Goal: Contribute content

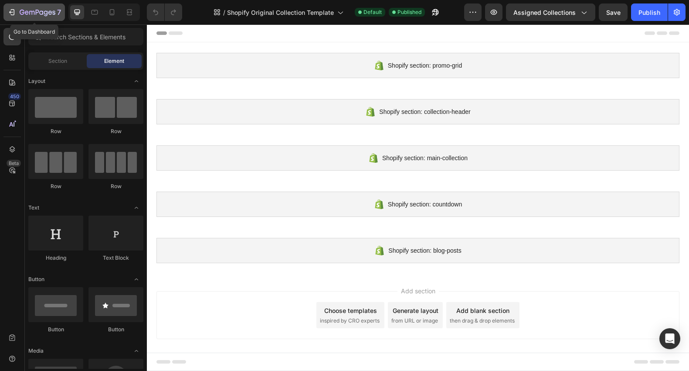
click at [12, 11] on icon "button" at bounding box center [11, 12] width 9 height 9
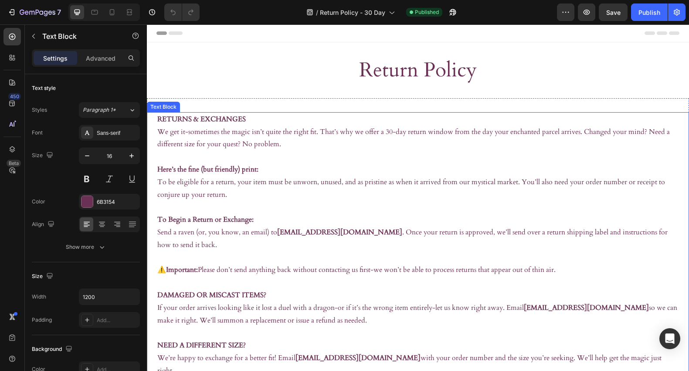
click at [355, 147] on p "We get it-sometimes the magic isn’t quite the right fit. That’s why we offer a …" at bounding box center [418, 145] width 522 height 38
click at [386, 131] on p "We get it-sometimes the magic isn’t quite the right fit. That’s why we offer a …" at bounding box center [418, 145] width 522 height 38
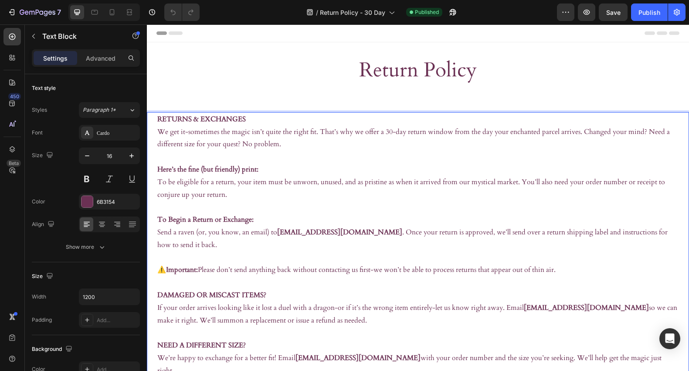
click at [388, 133] on p "We get it-sometimes the magic isn’t quite the right fit. That’s why we offer a …" at bounding box center [418, 145] width 522 height 38
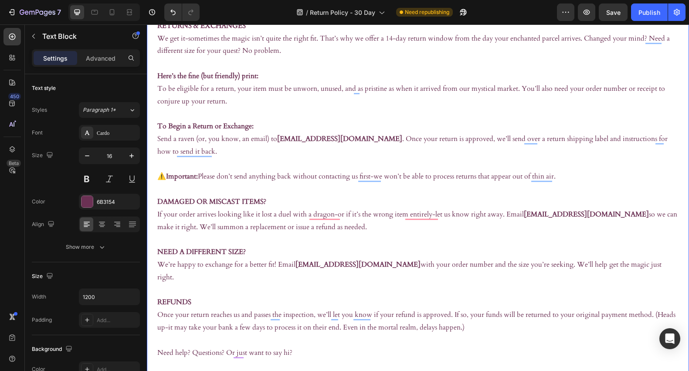
scroll to position [95, 0]
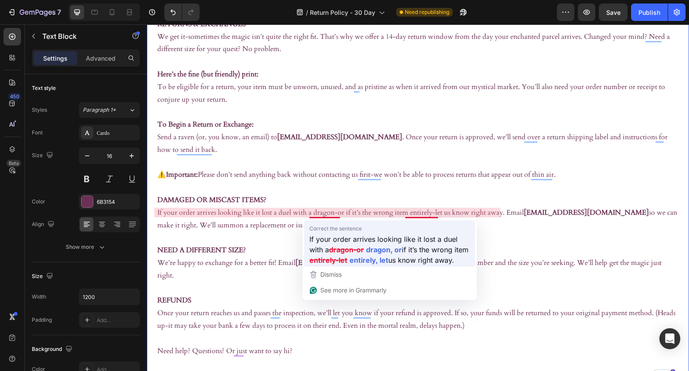
click at [345, 259] on strong "entirely-let" at bounding box center [329, 259] width 38 height 11
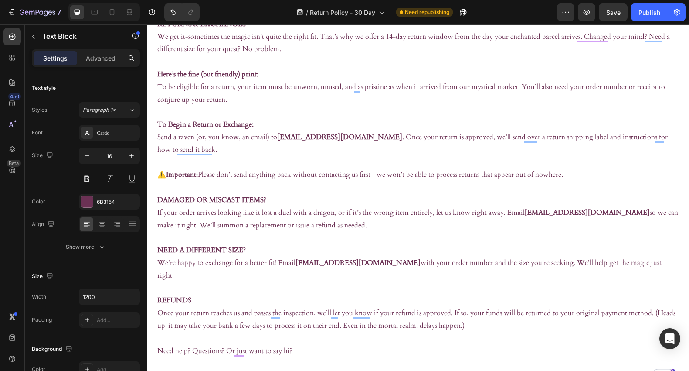
click at [375, 174] on p "⚠️ Important: Please don’t send anything back without contacting us first—we wo…" at bounding box center [418, 180] width 522 height 25
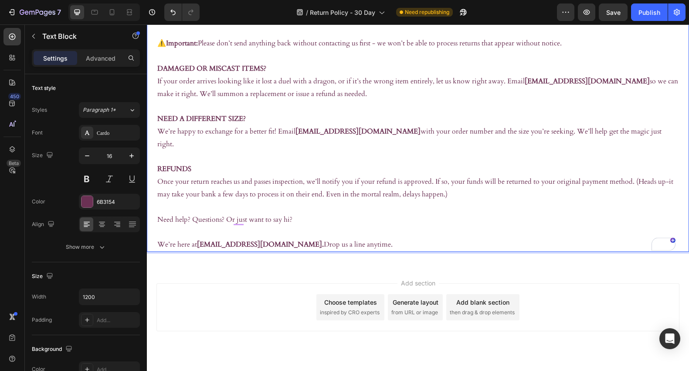
scroll to position [235, 0]
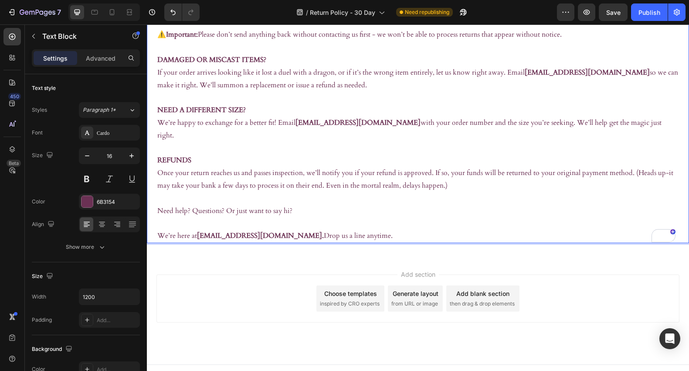
click at [316, 214] on p "Need help? Questions? Or just want to say hi? We’re here at shopkeeper@miladysm…" at bounding box center [418, 224] width 522 height 38
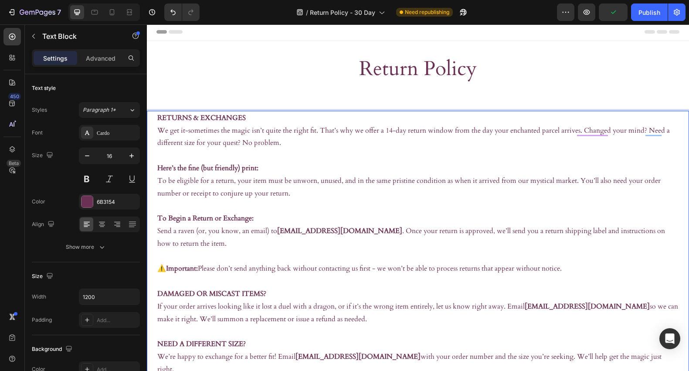
scroll to position [0, 0]
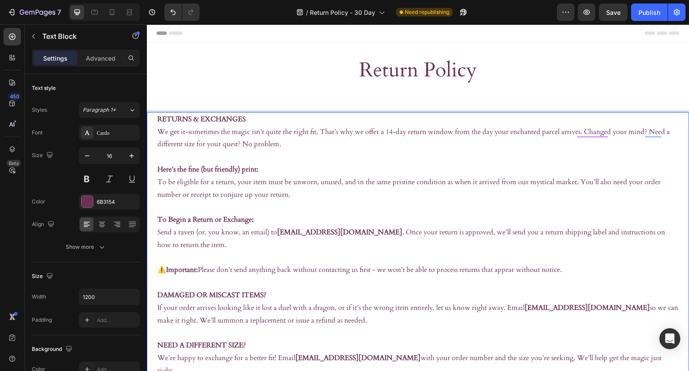
click at [418, 133] on p "We get it-sometimes the magic isn’t quite the right fit. That’s why we offer a …" at bounding box center [418, 145] width 522 height 38
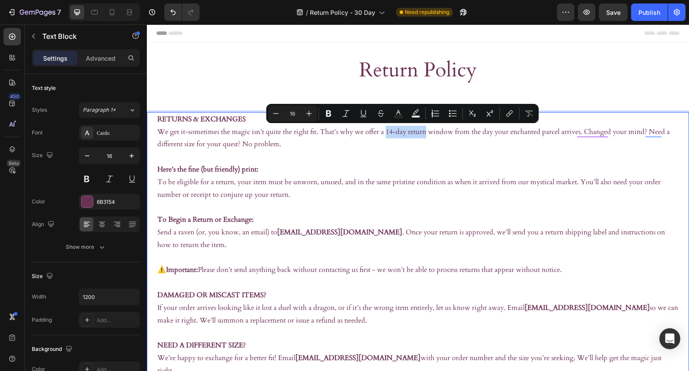
drag, startPoint x: 423, startPoint y: 133, endPoint x: 383, endPoint y: 133, distance: 39.3
click at [383, 133] on p "We get it-sometimes the magic isn’t quite the right fit. That’s why we offer a …" at bounding box center [418, 145] width 522 height 38
click at [331, 113] on icon "Editor contextual toolbar" at bounding box center [328, 113] width 9 height 9
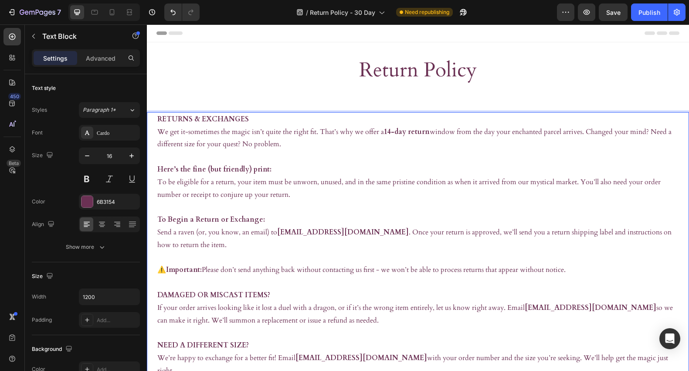
click at [346, 157] on p "We get it-sometimes the magic isn’t quite the right fit. That’s why we offer a …" at bounding box center [418, 145] width 522 height 38
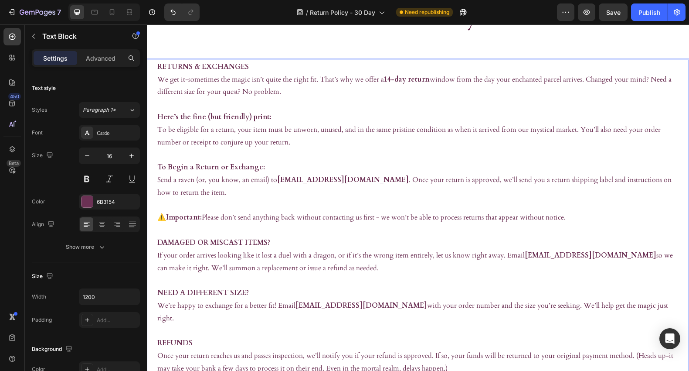
scroll to position [51, 0]
click at [647, 17] on div "Publish" at bounding box center [650, 12] width 22 height 9
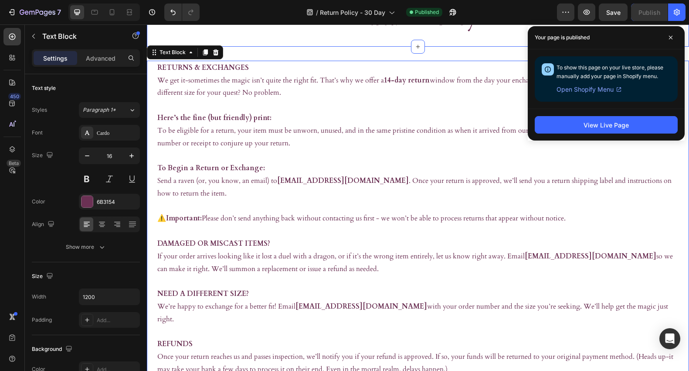
click at [514, 37] on div "Return Policy Heading Section 1" at bounding box center [418, 19] width 542 height 56
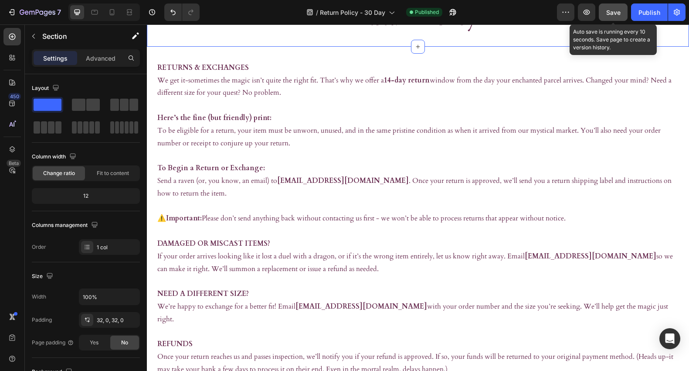
click at [613, 13] on span "Save" at bounding box center [614, 12] width 14 height 7
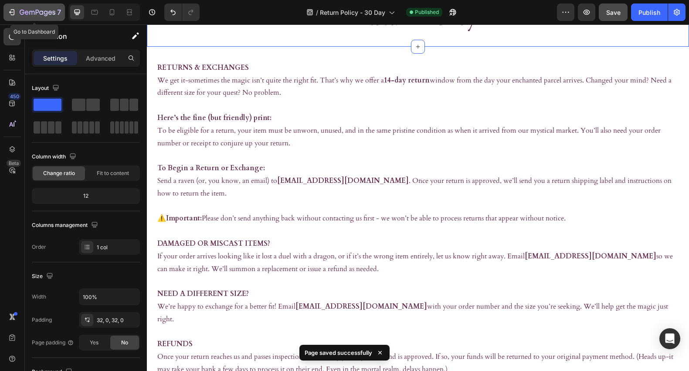
click at [14, 10] on icon "button" at bounding box center [13, 12] width 4 height 6
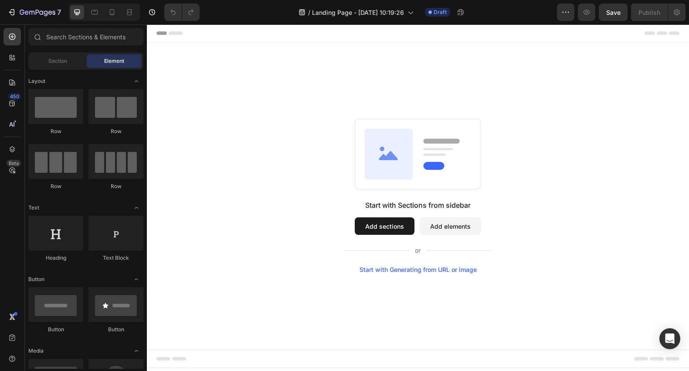
click at [386, 228] on button "Add sections" at bounding box center [385, 225] width 60 height 17
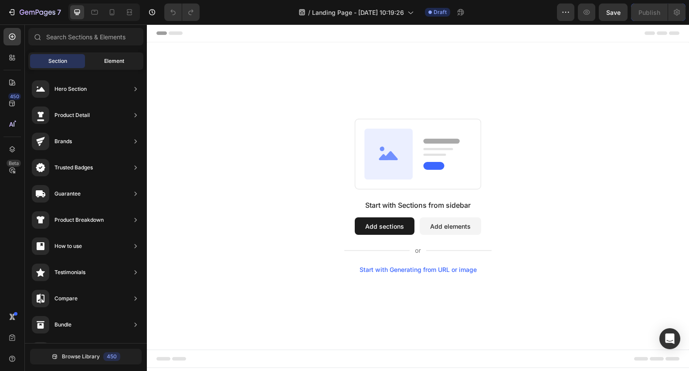
click at [100, 63] on div "Element" at bounding box center [114, 61] width 55 height 14
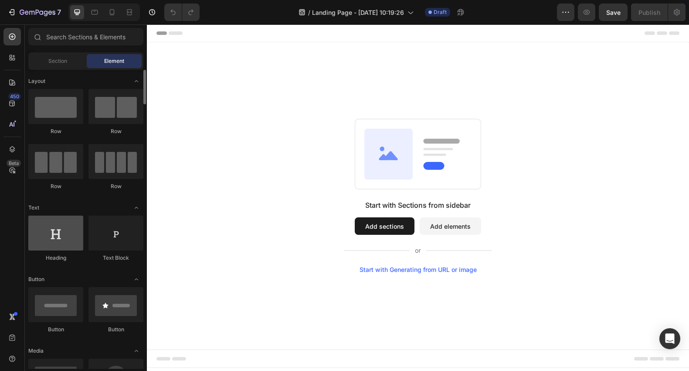
click at [59, 236] on div at bounding box center [55, 232] width 55 height 35
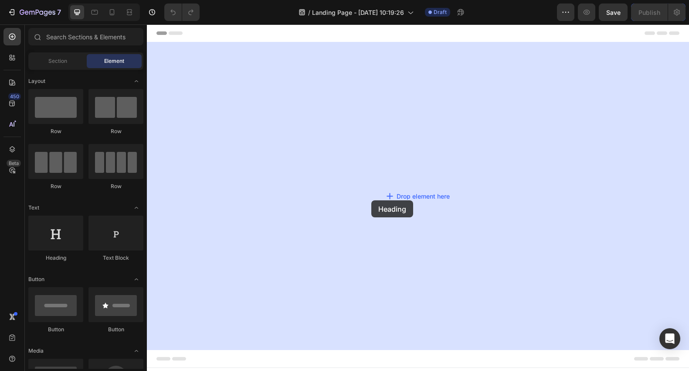
drag, startPoint x: 206, startPoint y: 261, endPoint x: 382, endPoint y: 189, distance: 190.1
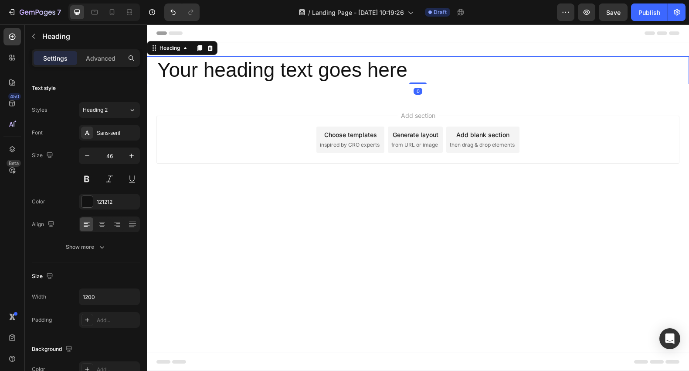
click at [386, 79] on h2 "Your heading text goes here" at bounding box center [418, 70] width 523 height 28
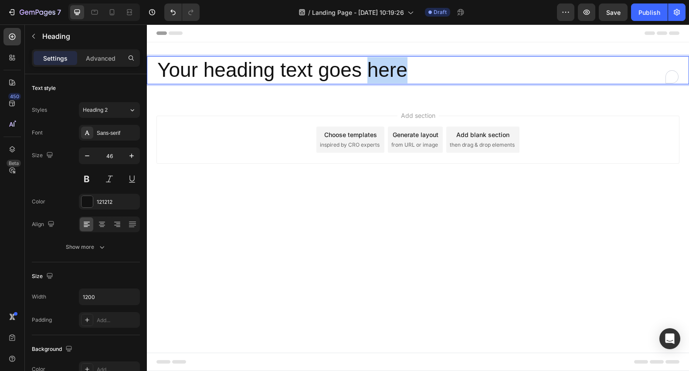
click at [386, 79] on p "Your heading text goes here" at bounding box center [418, 70] width 522 height 26
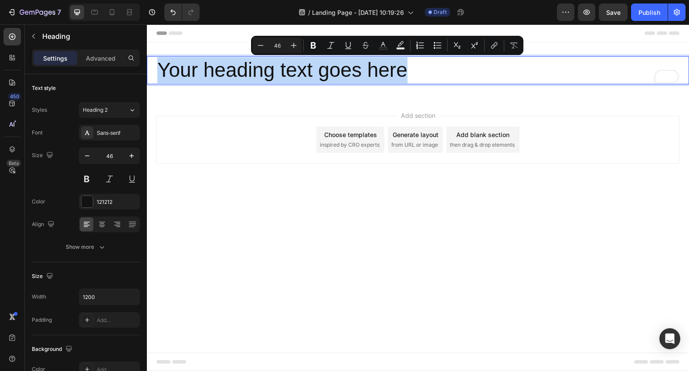
click at [386, 79] on p "Your heading text goes here" at bounding box center [418, 70] width 522 height 26
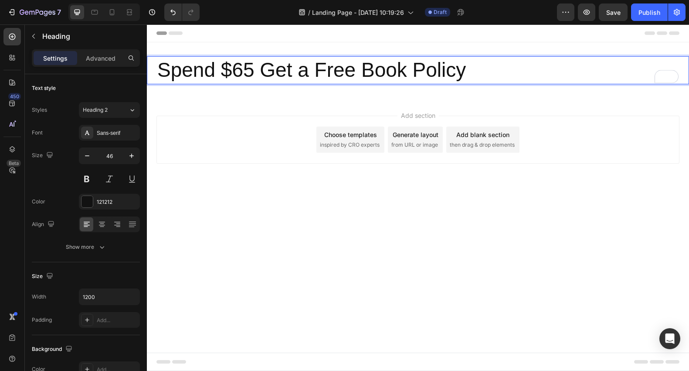
click at [284, 136] on div "Add section Choose templates inspired by CRO experts Generate layout from URL o…" at bounding box center [418, 140] width 523 height 48
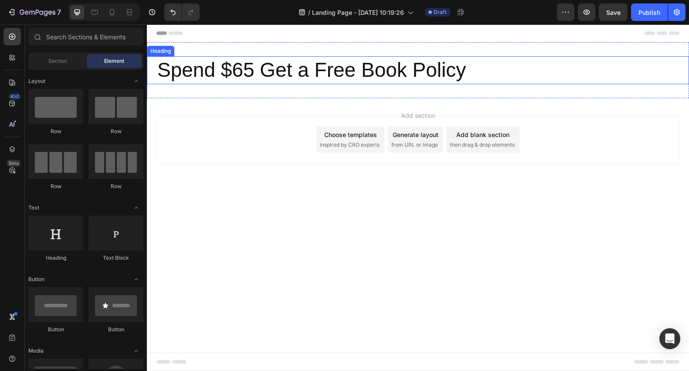
click at [228, 69] on p "Spend $65 Get a Free Book Policy" at bounding box center [418, 70] width 522 height 26
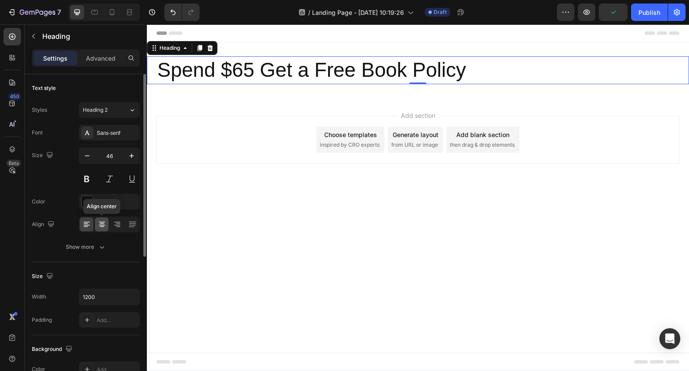
click at [99, 227] on icon at bounding box center [102, 224] width 9 height 9
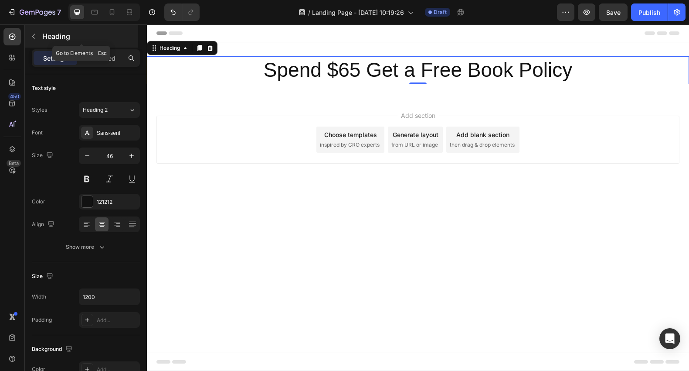
click at [32, 36] on icon "button" at bounding box center [33, 36] width 7 height 7
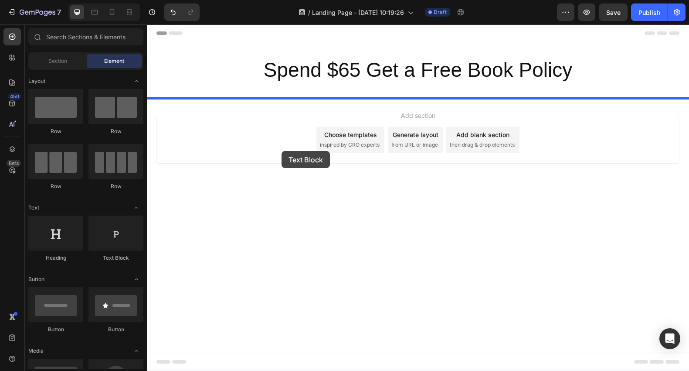
drag, startPoint x: 256, startPoint y: 260, endPoint x: 283, endPoint y: 150, distance: 113.0
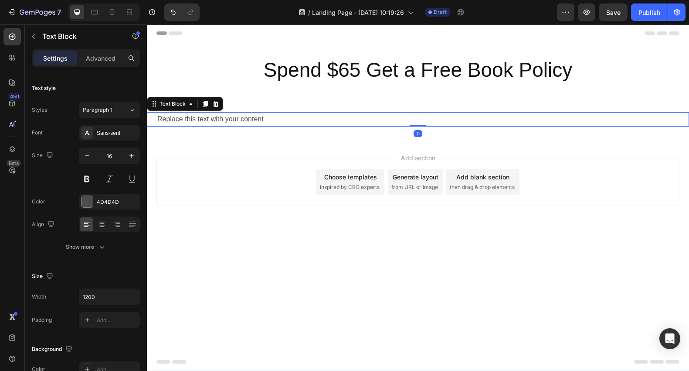
click at [254, 120] on div "Replace this text with your content" at bounding box center [418, 119] width 523 height 14
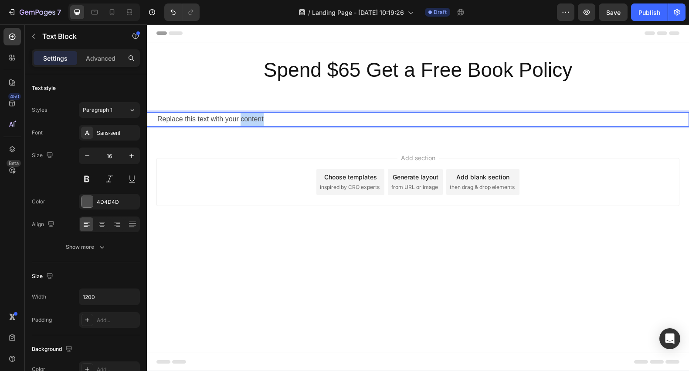
click at [254, 120] on p "Replace this text with your content" at bounding box center [418, 119] width 522 height 13
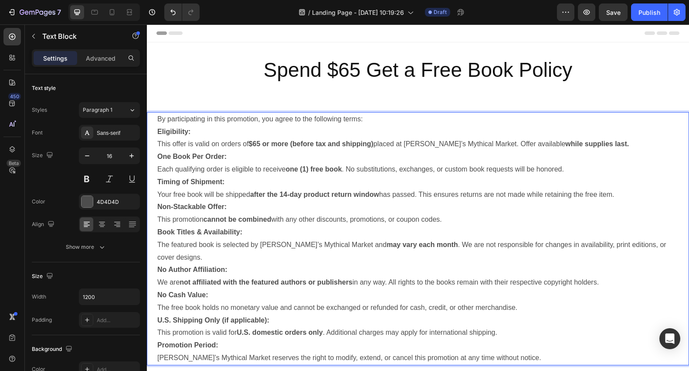
click at [358, 121] on p "By participating in this promotion, you agree to the following terms:" at bounding box center [418, 119] width 522 height 13
click at [368, 121] on p "By participating in this promotion, you agree to the following terms:" at bounding box center [418, 119] width 522 height 13
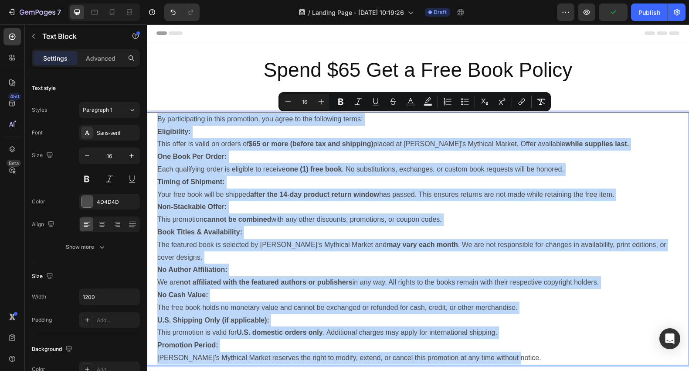
drag, startPoint x: 509, startPoint y: 346, endPoint x: 149, endPoint y: 119, distance: 425.3
click at [149, 119] on div "By participating in this promotion, you agree to the following terms: Eligibili…" at bounding box center [418, 238] width 542 height 253
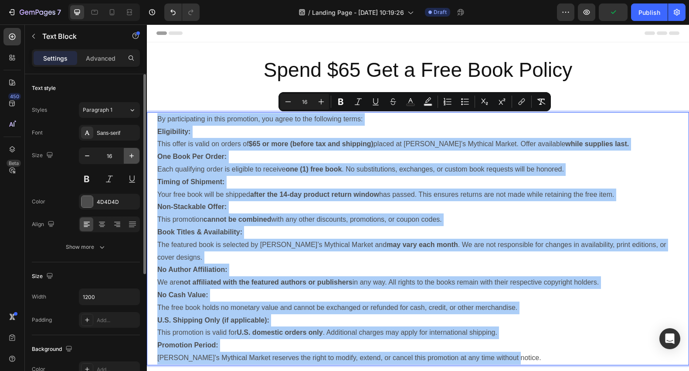
click at [132, 157] on icon "button" at bounding box center [132, 156] width 4 height 4
type input "17"
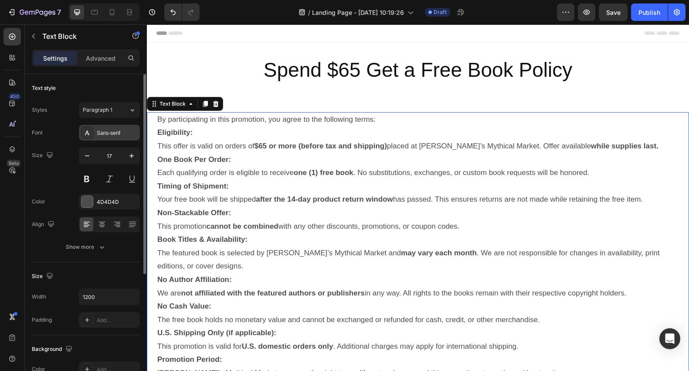
click at [110, 134] on div "Sans-serif" at bounding box center [117, 133] width 41 height 8
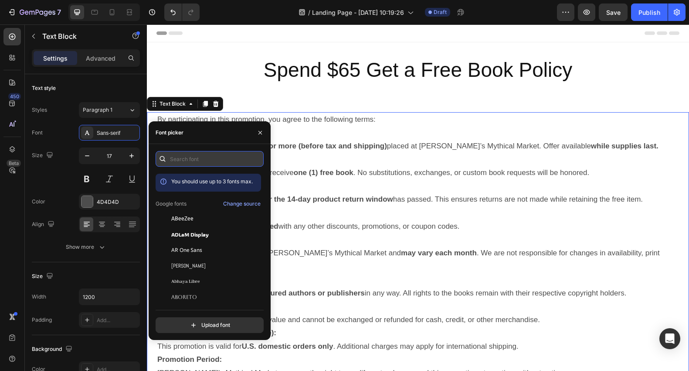
click at [185, 157] on input "text" at bounding box center [210, 159] width 108 height 16
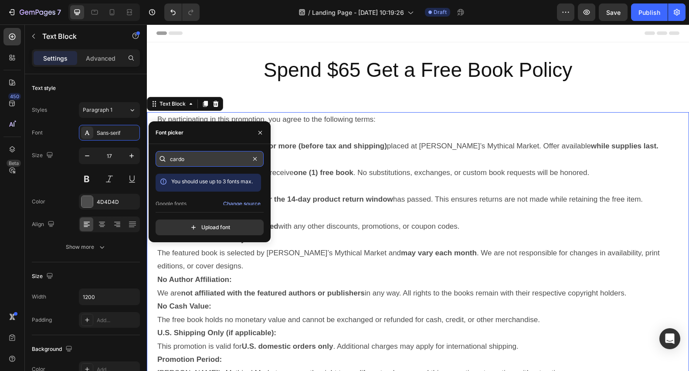
type input "cardo"
click at [192, 160] on input "cardo" at bounding box center [210, 159] width 108 height 16
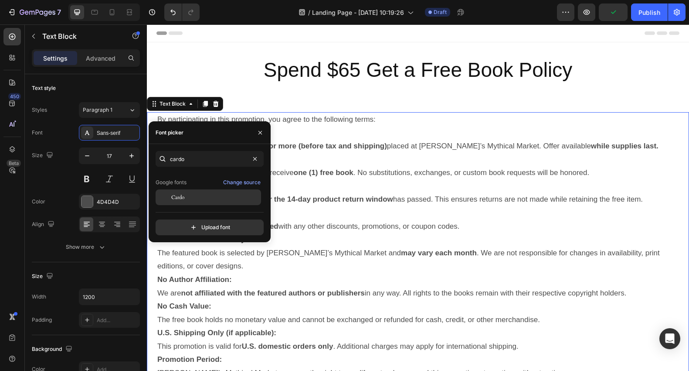
click at [180, 198] on span "Cardo" at bounding box center [177, 197] width 13 height 8
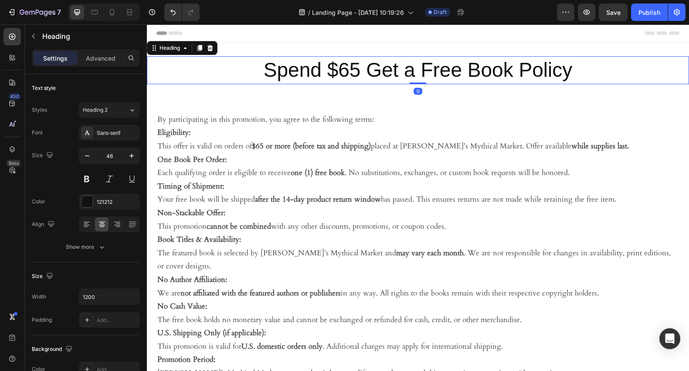
click at [346, 70] on p "Spend $65 Get a Free Book Policy" at bounding box center [418, 70] width 522 height 26
click at [108, 134] on div "Sans-serif" at bounding box center [117, 133] width 41 height 8
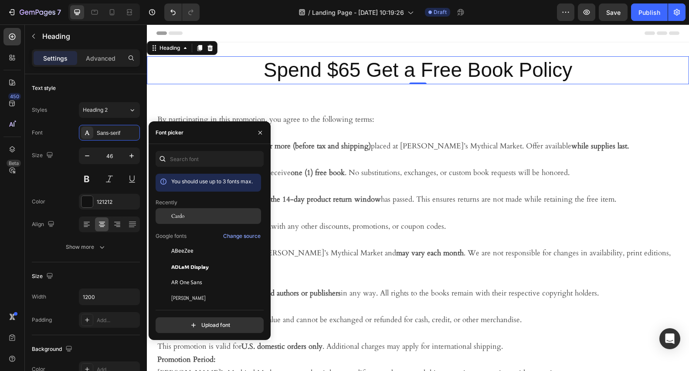
click at [182, 212] on span "Cardo" at bounding box center [177, 216] width 13 height 8
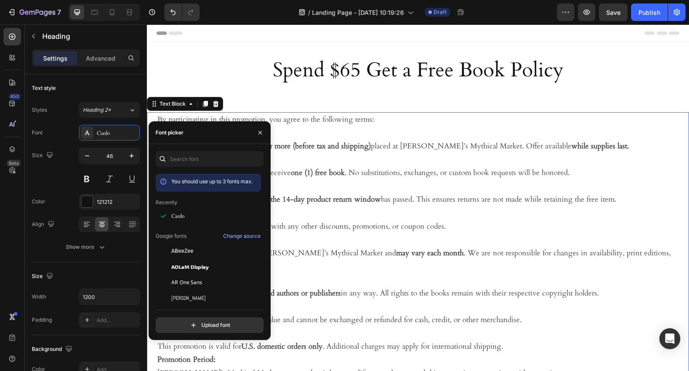
click at [368, 193] on p "Timing of Shipment: Your free book will be shipped after the 14-day product ret…" at bounding box center [418, 193] width 522 height 27
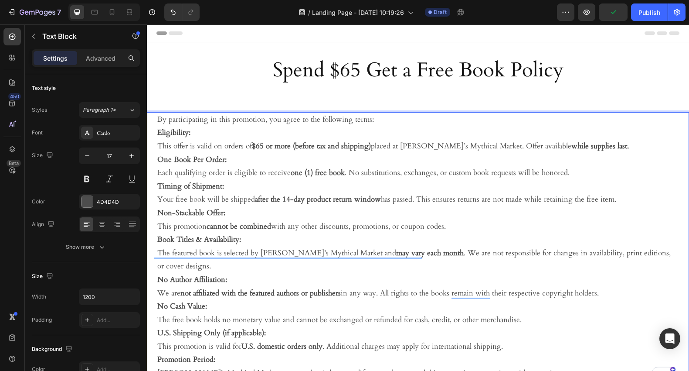
click at [379, 118] on p "By participating in this promotion, you agree to the following terms:" at bounding box center [418, 120] width 522 height 14
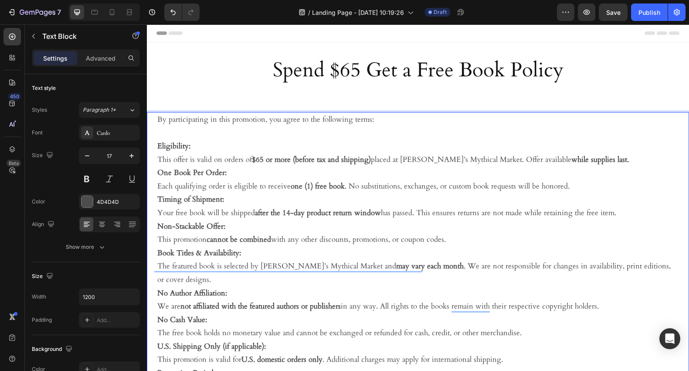
click at [602, 161] on p "Eligibility: This offer is valid on orders of $65 or more (before tax and shipp…" at bounding box center [418, 153] width 522 height 27
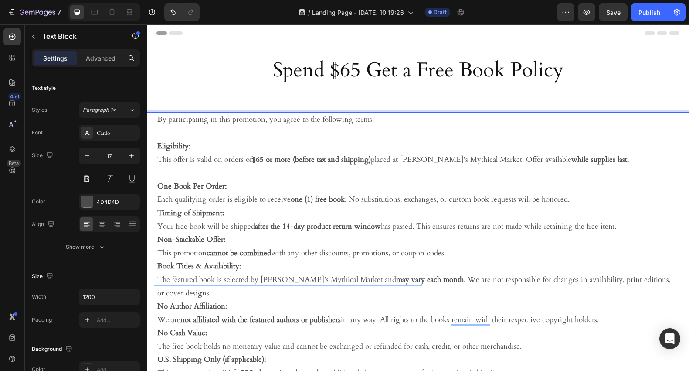
click at [569, 201] on p "One Book Per Order: Each qualifying order is eligible to receive one (1) free b…" at bounding box center [418, 193] width 522 height 27
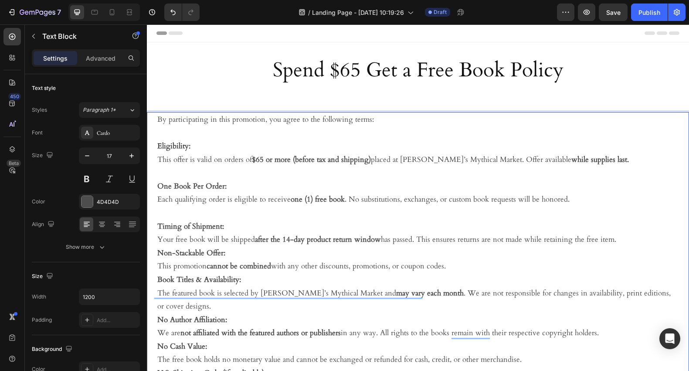
click at [616, 241] on p "Timing of Shipment: Your free book will be shipped after the 14-day product ret…" at bounding box center [418, 233] width 522 height 27
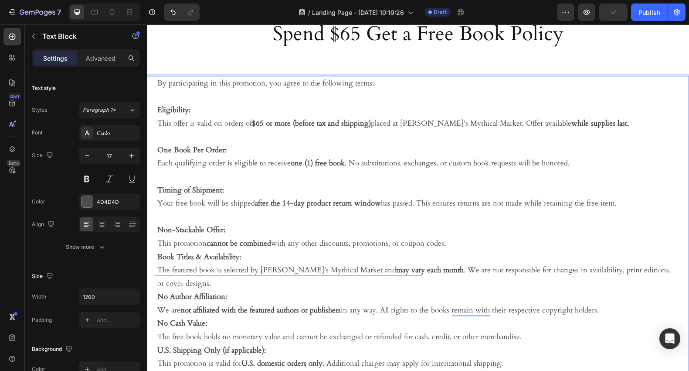
scroll to position [38, 0]
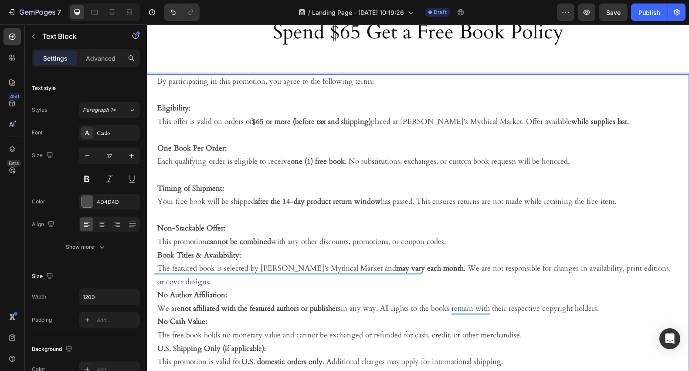
click at [454, 243] on p "Non-Stackable Offer: This promotion cannot be combined with any other discounts…" at bounding box center [418, 235] width 522 height 27
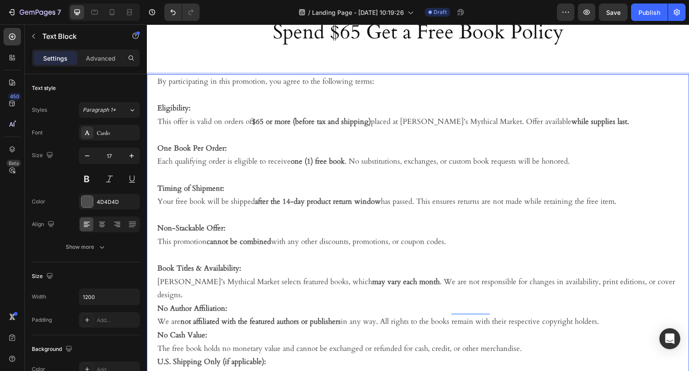
click at [661, 282] on p "Book Titles & Availability: [PERSON_NAME]’s Mythical Market selects featured bo…" at bounding box center [418, 282] width 522 height 40
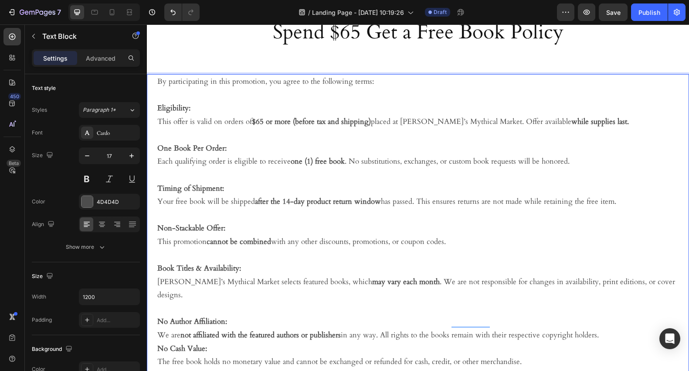
click at [601, 321] on p "No Author Affiliation: We are not affiliated with the featured authors or publi…" at bounding box center [418, 328] width 522 height 27
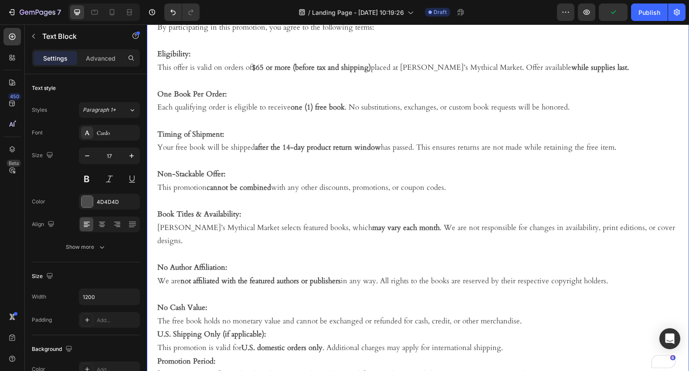
scroll to position [94, 0]
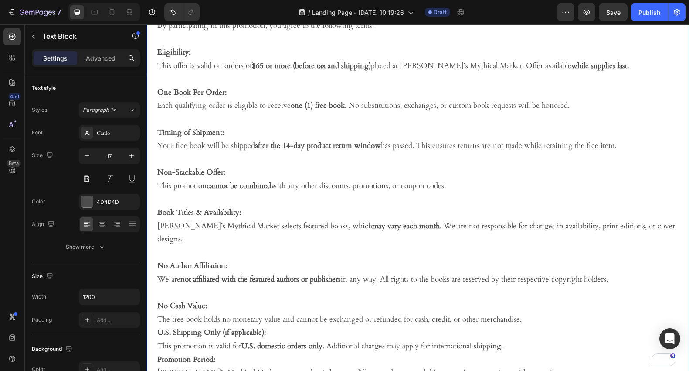
click at [532, 306] on p "No Cash Value: The free book holds no monetary value and cannot be exchanged or…" at bounding box center [418, 312] width 522 height 27
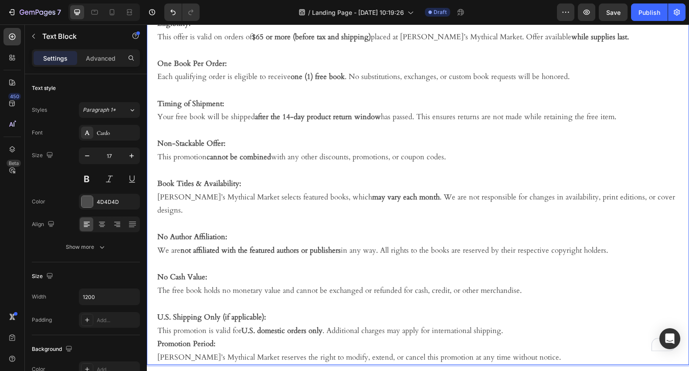
scroll to position [124, 0]
click at [522, 315] on p "U.S. Shipping Only (if applicable): This promotion is valid for U.S. domestic o…" at bounding box center [418, 322] width 522 height 27
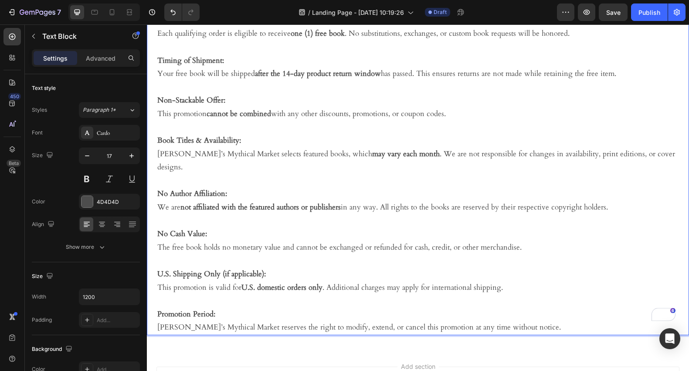
scroll to position [169, 0]
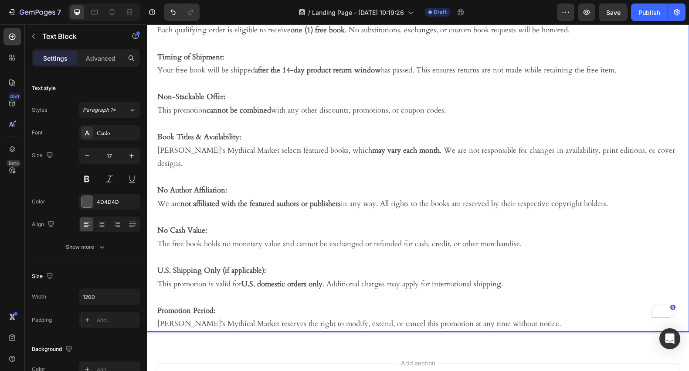
click at [279, 232] on p "No Cash Value: The free book holds no monetary value and cannot be exchanged or…" at bounding box center [418, 237] width 522 height 27
click at [342, 250] on p "To enrich screen reader interactions, please activate Accessibility in Grammarl…" at bounding box center [418, 257] width 522 height 14
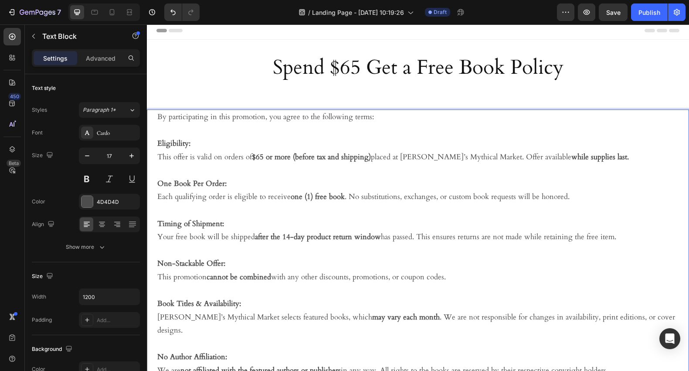
scroll to position [0, 0]
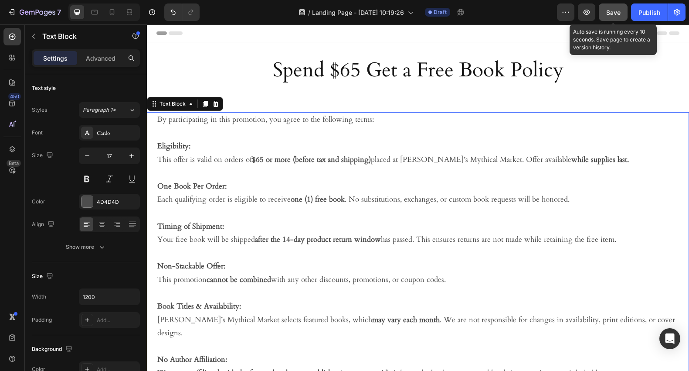
click at [620, 11] on span "Save" at bounding box center [614, 12] width 14 height 7
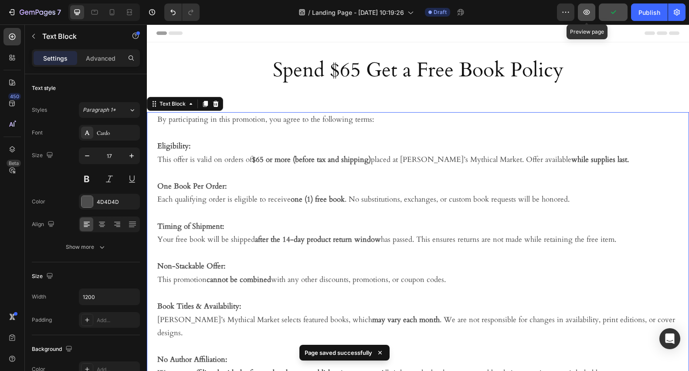
click at [586, 10] on icon "button" at bounding box center [587, 12] width 7 height 5
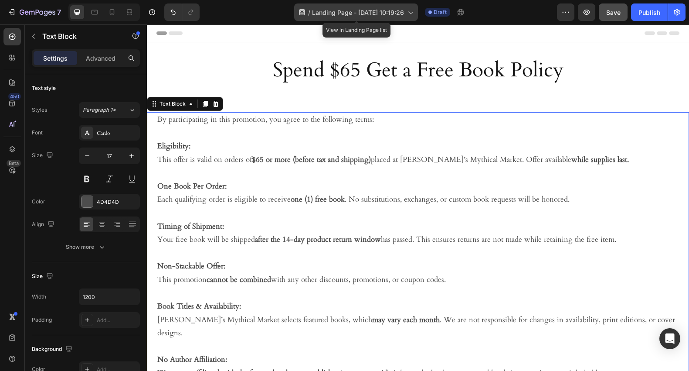
click at [374, 11] on span "Landing Page - [DATE] 10:19:26" at bounding box center [358, 12] width 92 height 9
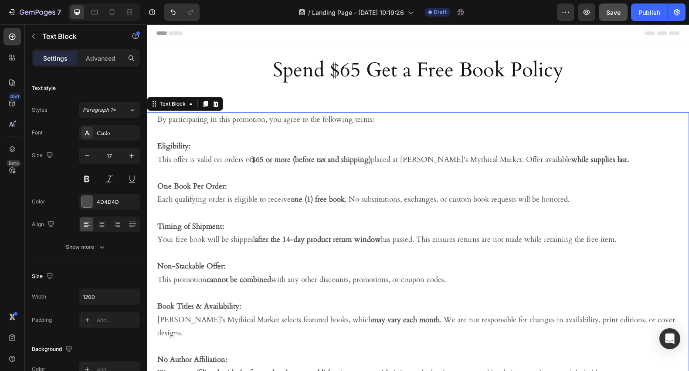
click at [501, 7] on div "/ Landing Page - [DATE] 10:19:26 Draft" at bounding box center [382, 11] width 351 height 17
click at [566, 9] on icon "button" at bounding box center [566, 12] width 9 height 9
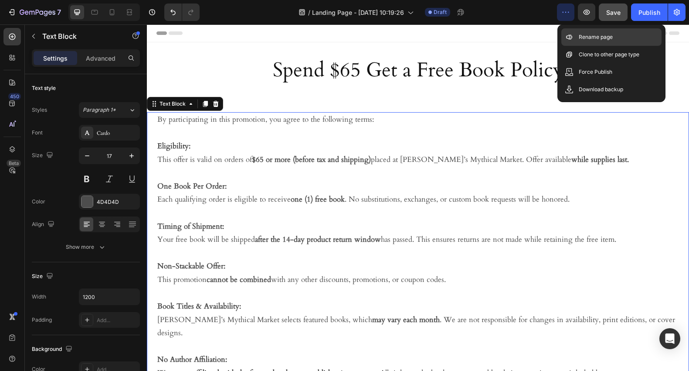
click at [584, 38] on p "Rename page" at bounding box center [596, 37] width 34 height 9
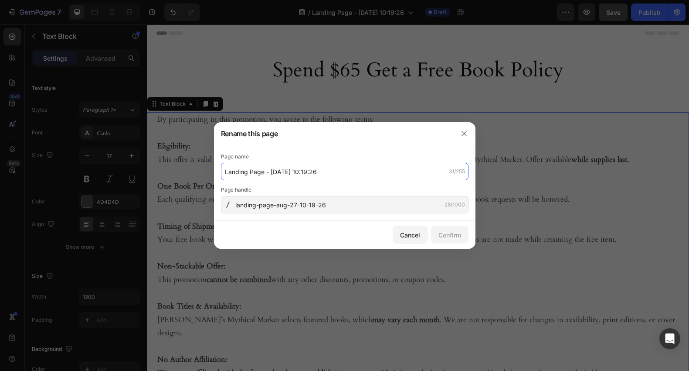
click at [345, 170] on input "Landing Page - [DATE] 10:19:26" at bounding box center [345, 171] width 248 height 17
type input "Free Book With Purchase"
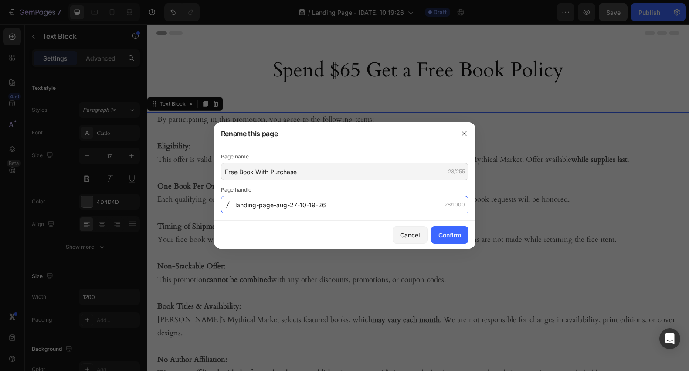
click at [355, 209] on input "landing-page-aug-27-10-19-26" at bounding box center [345, 204] width 248 height 17
type input "free-book-with-purchase-policy"
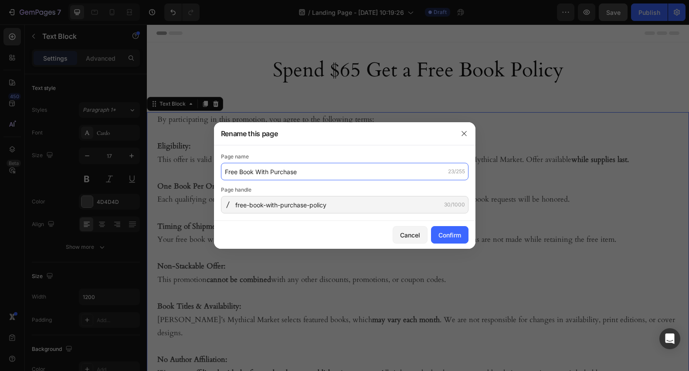
click at [334, 173] on input "Free Book With Purchase" at bounding box center [345, 171] width 248 height 17
type input "Free Book With Purchase Policy"
click at [339, 151] on div "Page name Free Book With Purchase Policy 30/255 Page handle free-book-with-purc…" at bounding box center [345, 182] width 262 height 75
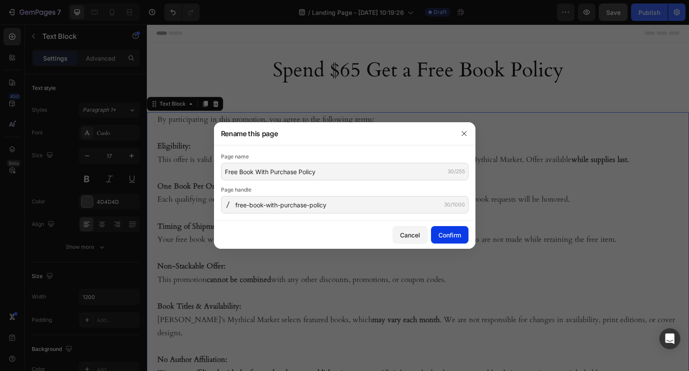
click at [450, 235] on div "Confirm" at bounding box center [450, 234] width 23 height 9
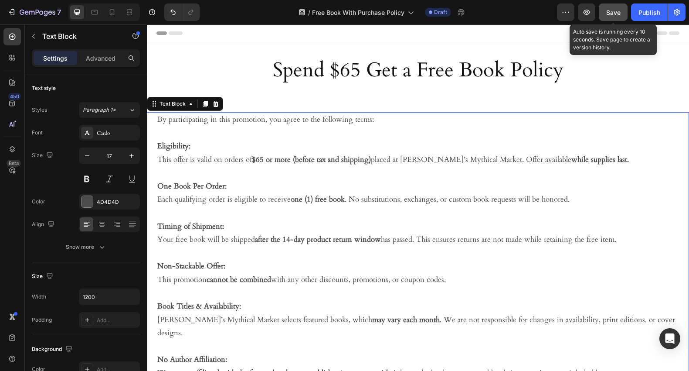
click at [614, 15] on span "Save" at bounding box center [614, 12] width 14 height 7
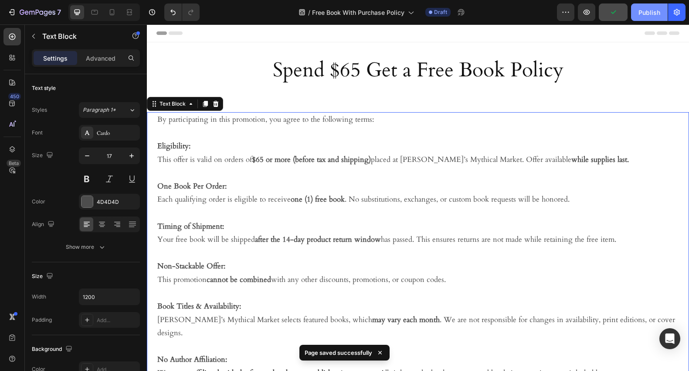
click at [647, 12] on div "Publish" at bounding box center [650, 12] width 22 height 9
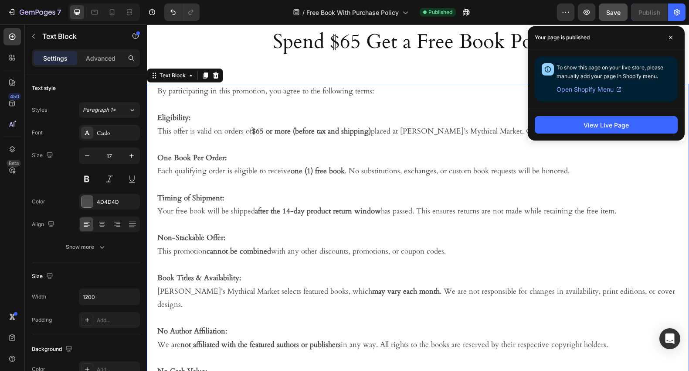
scroll to position [27, 0]
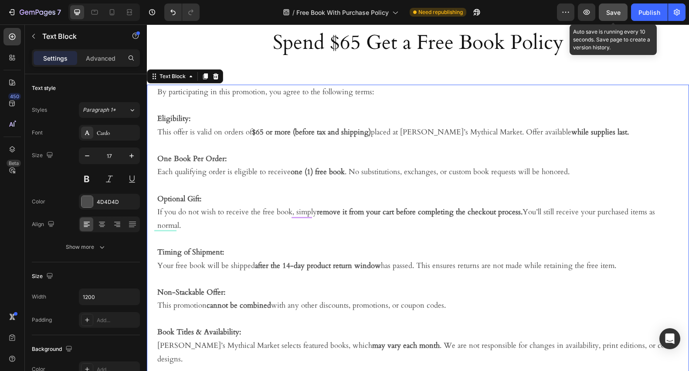
click at [613, 15] on span "Save" at bounding box center [614, 12] width 14 height 7
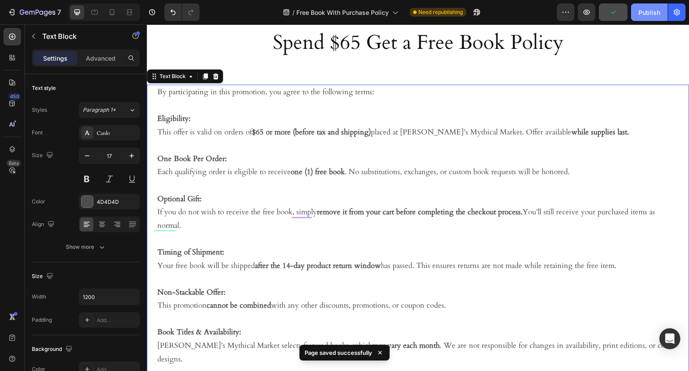
click at [645, 11] on div "Publish" at bounding box center [650, 12] width 22 height 9
